Goal: Task Accomplishment & Management: Manage account settings

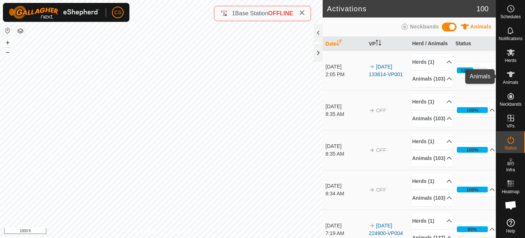
click at [509, 79] on es-animals-svg-icon at bounding box center [510, 75] width 13 height 12
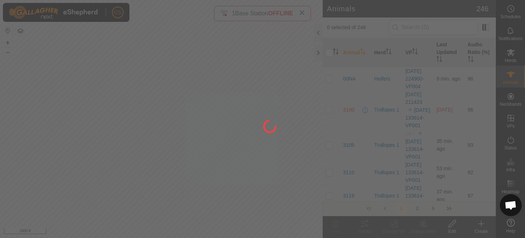
click at [509, 58] on div at bounding box center [262, 119] width 525 height 238
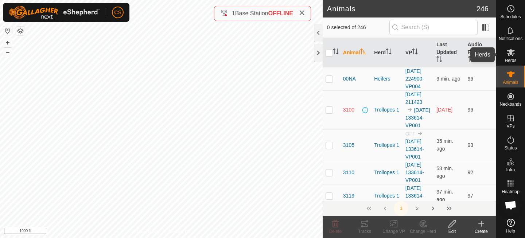
click at [509, 58] on es-mob-svg-icon at bounding box center [510, 53] width 13 height 12
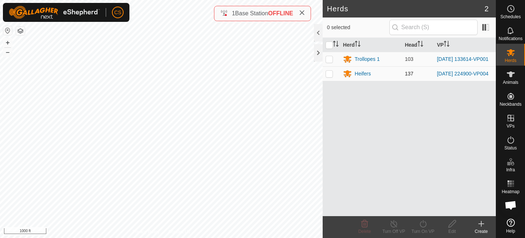
click at [332, 76] on td at bounding box center [331, 73] width 17 height 15
checkbox input "true"
click at [399, 226] on turn-off-svg-icon at bounding box center [393, 223] width 29 height 9
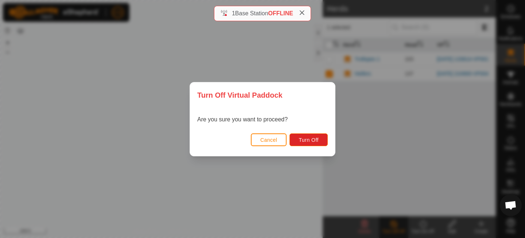
click at [319, 147] on div "Cancel Turn Off" at bounding box center [262, 143] width 145 height 25
click at [312, 143] on button "Turn Off" at bounding box center [308, 139] width 38 height 13
